Goal: Transaction & Acquisition: Purchase product/service

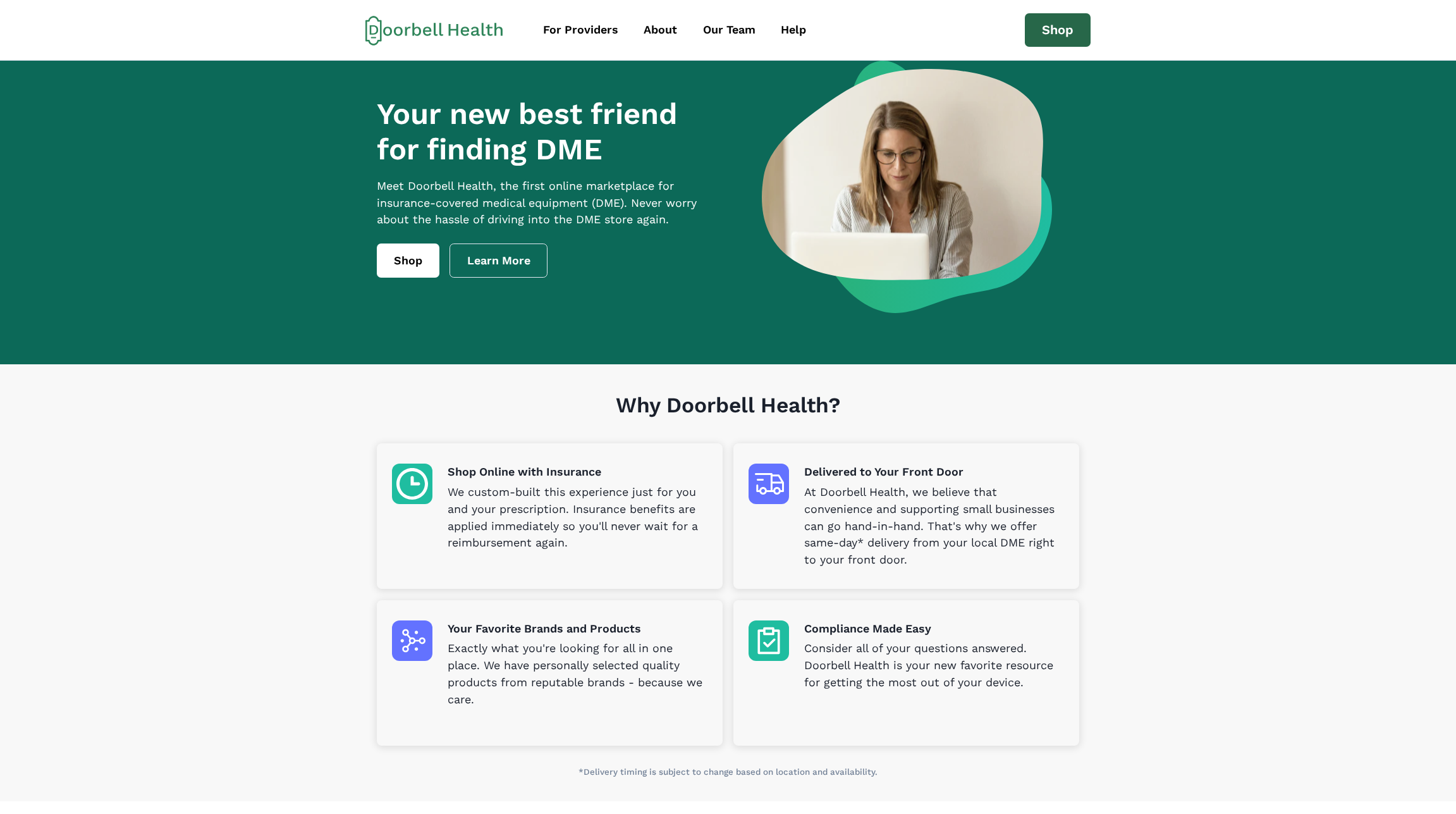
click at [1064, 25] on link "Shop" at bounding box center [1058, 30] width 66 height 34
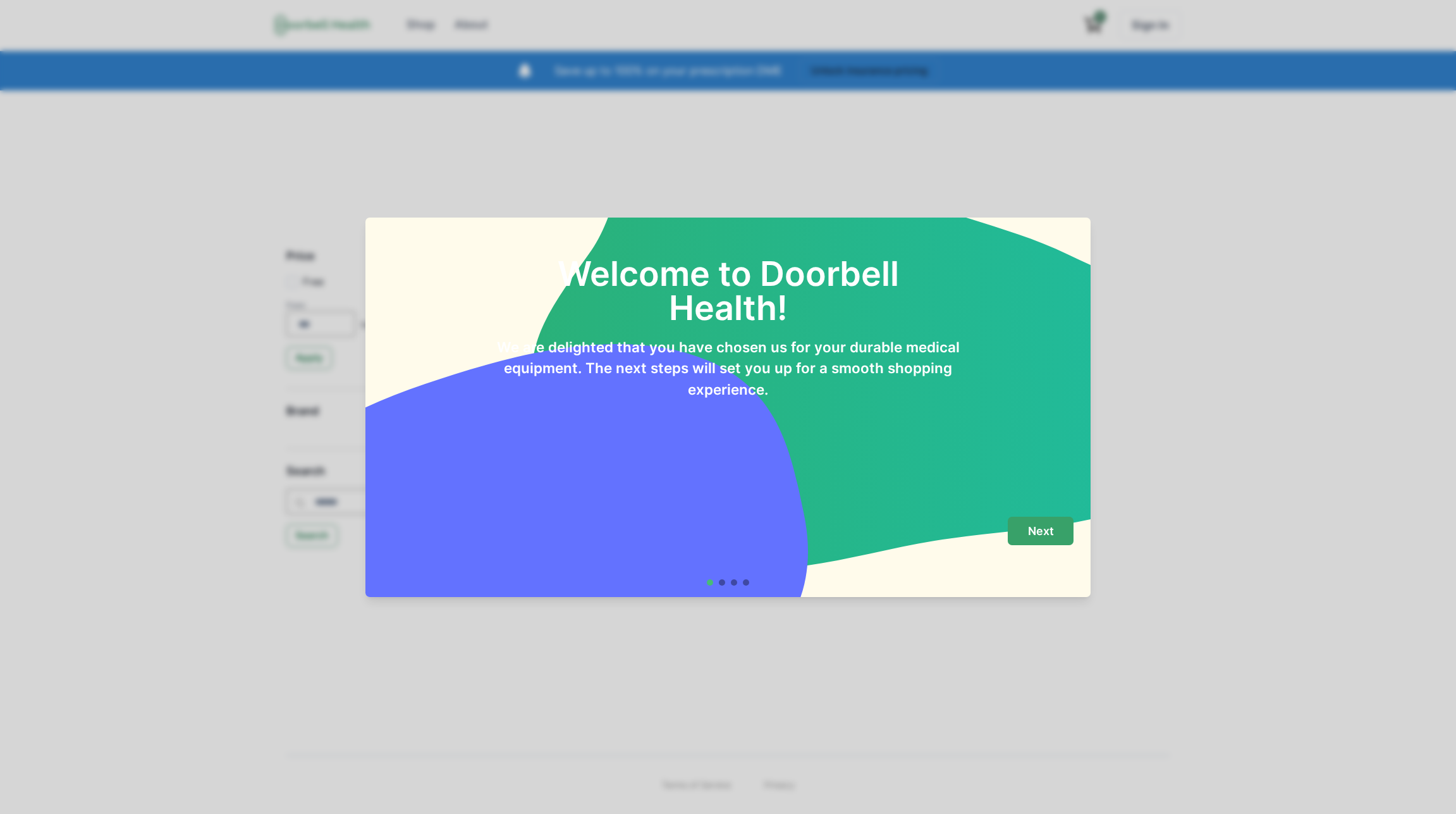
click at [1038, 526] on p "Next" at bounding box center [1040, 530] width 26 height 14
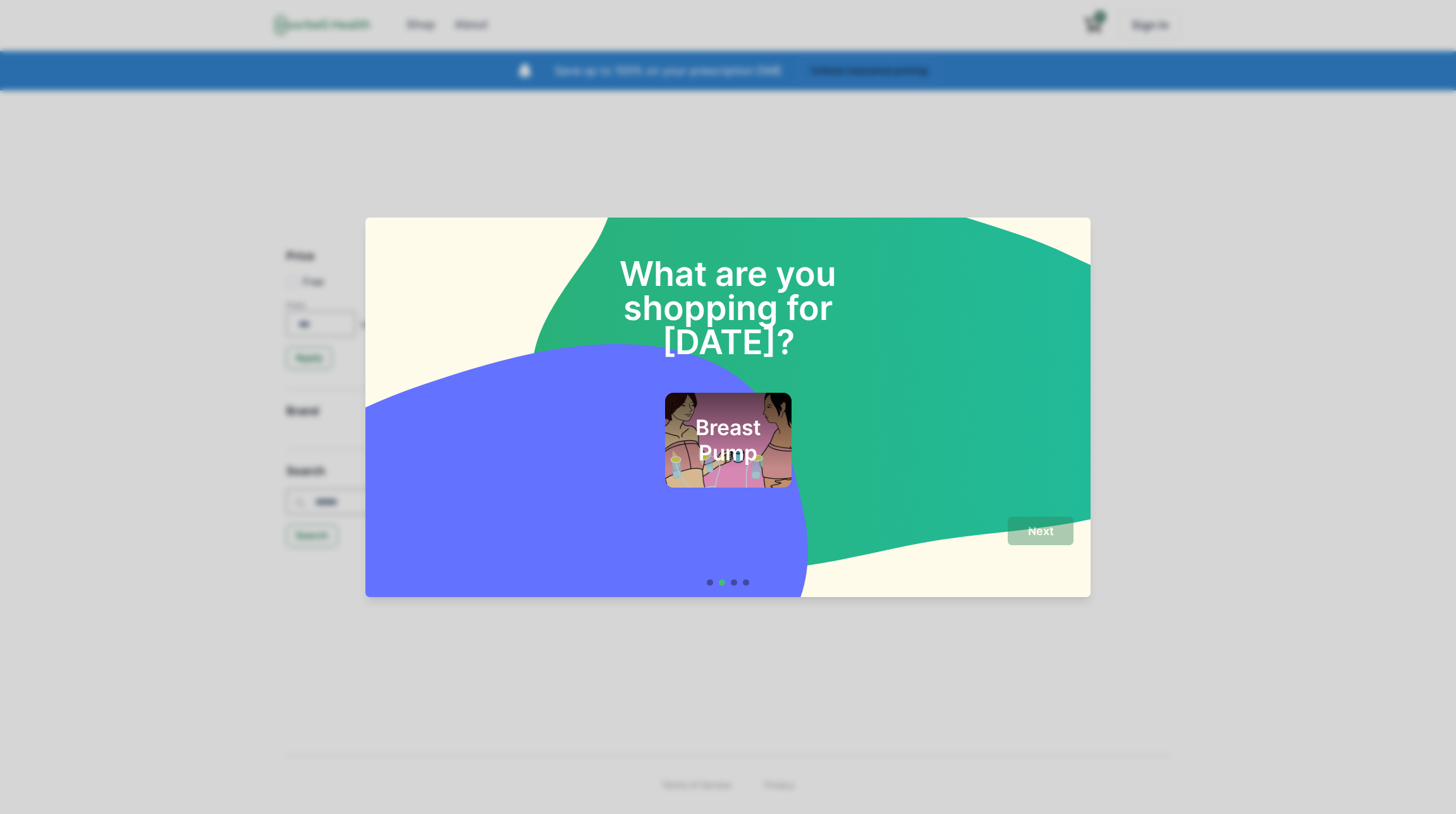
click at [725, 417] on h2 "Breast Pump" at bounding box center [728, 441] width 92 height 52
click at [1039, 521] on button "Next" at bounding box center [1040, 530] width 66 height 28
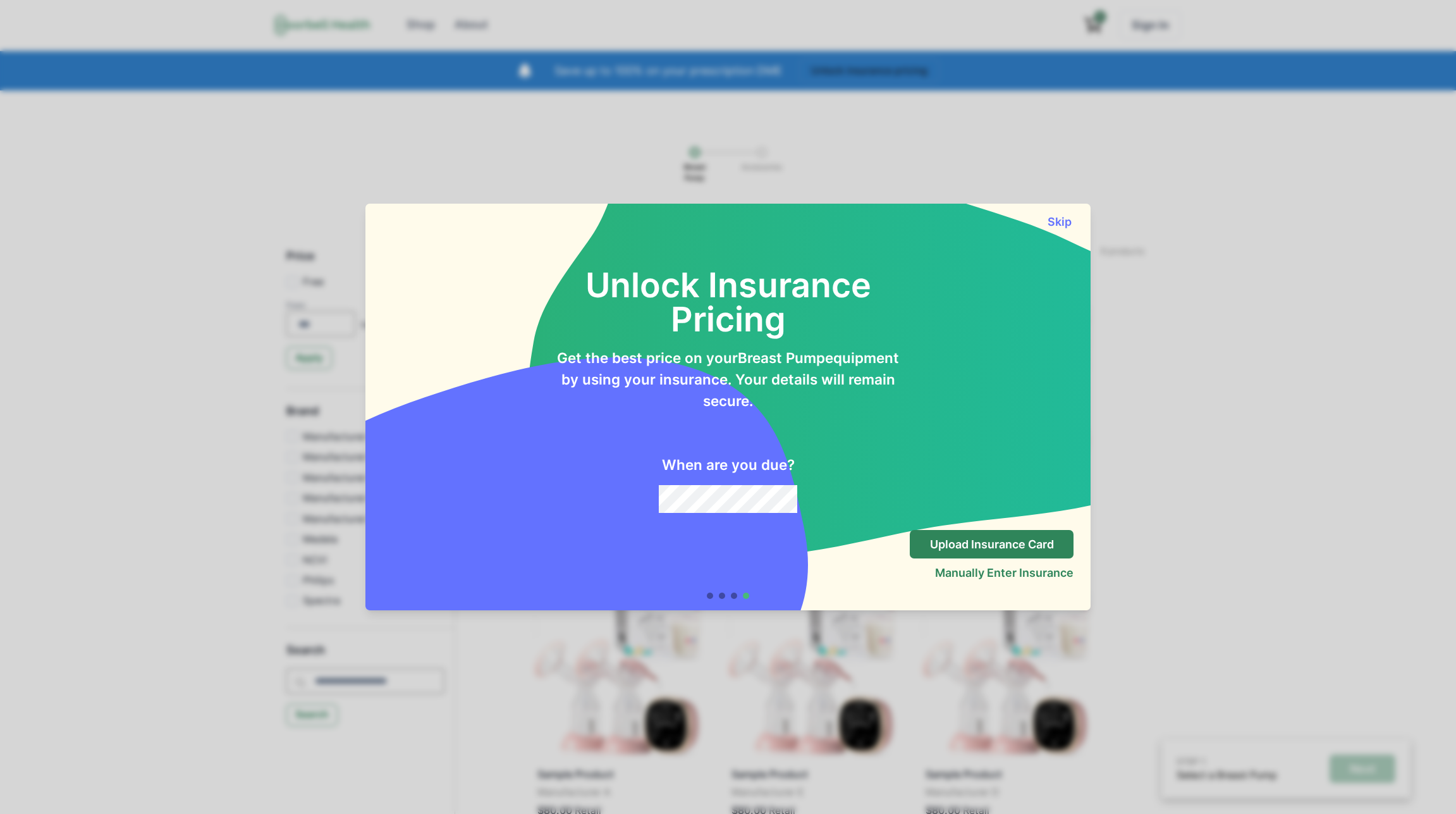
click at [1071, 220] on button "Skip" at bounding box center [1059, 222] width 28 height 13
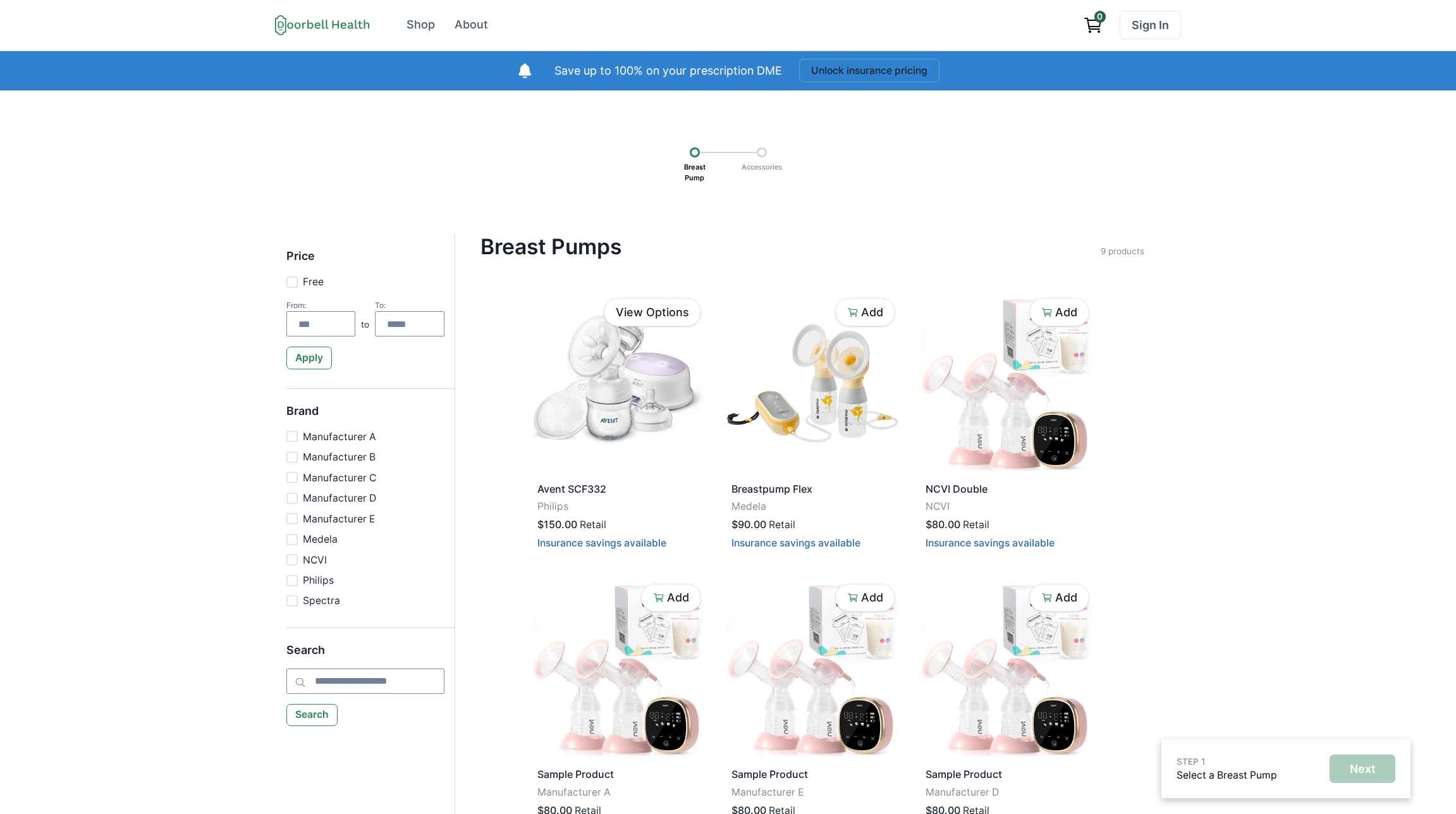
scroll to position [2, 0]
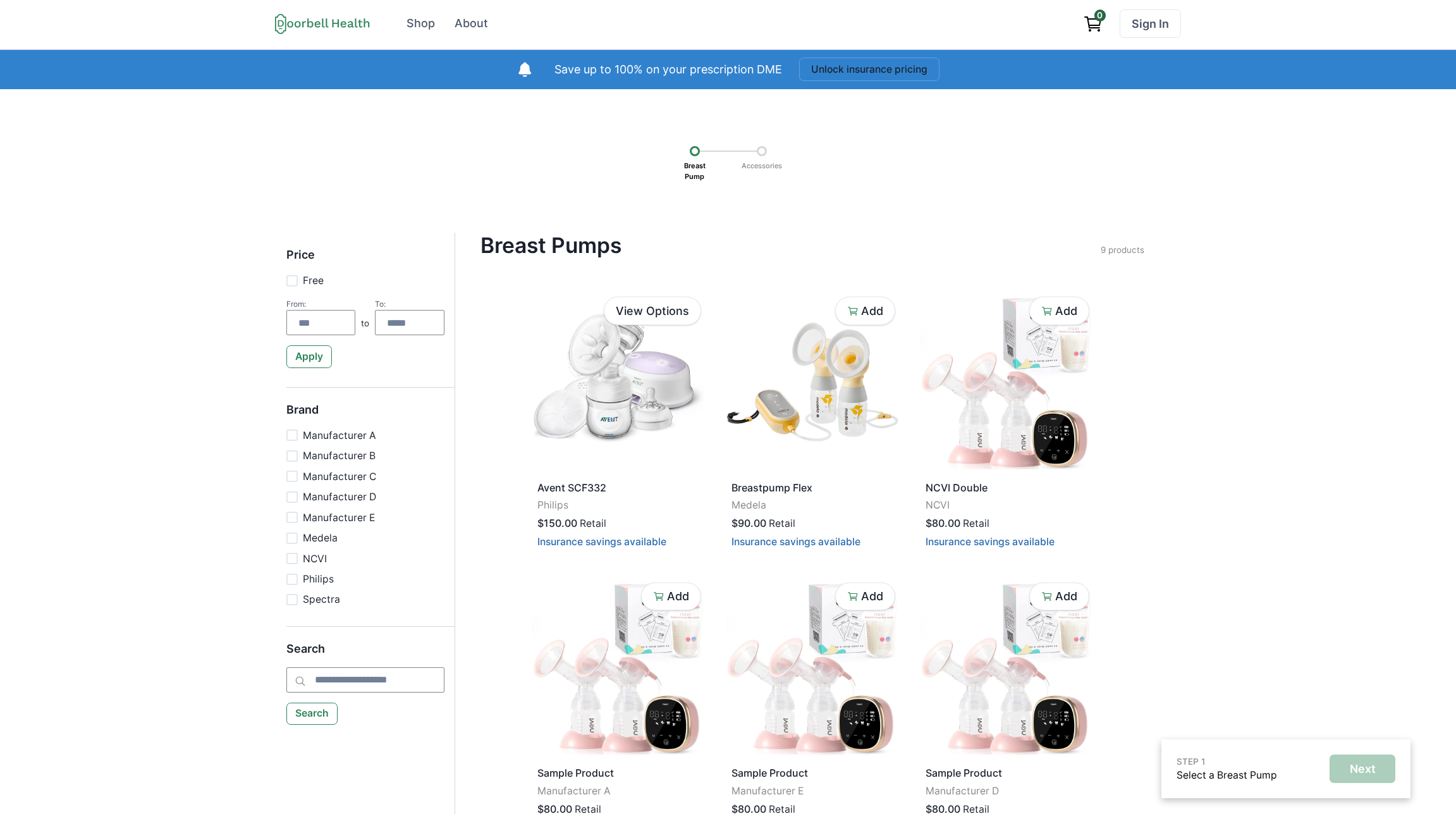
click at [653, 242] on h4 "Breast Pumps" at bounding box center [791, 245] width 620 height 25
click at [492, 292] on div "Breast Pumps Filter Clear all Price Free From: to To: Apply Brand Manufacturer …" at bounding box center [812, 688] width 715 height 912
click at [639, 316] on link "View Options" at bounding box center [652, 311] width 97 height 28
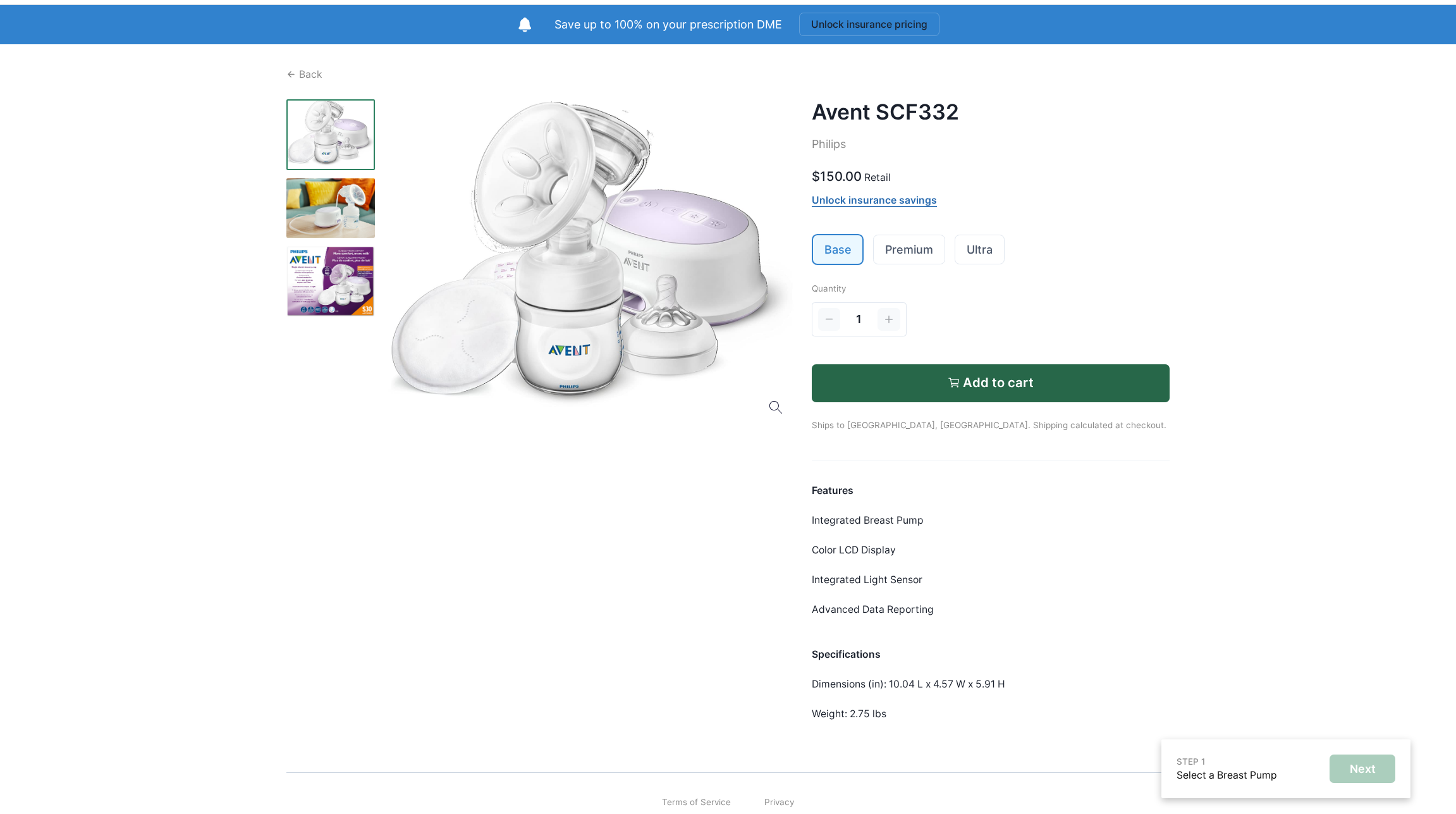
scroll to position [63, 0]
